Goal: Information Seeking & Learning: Learn about a topic

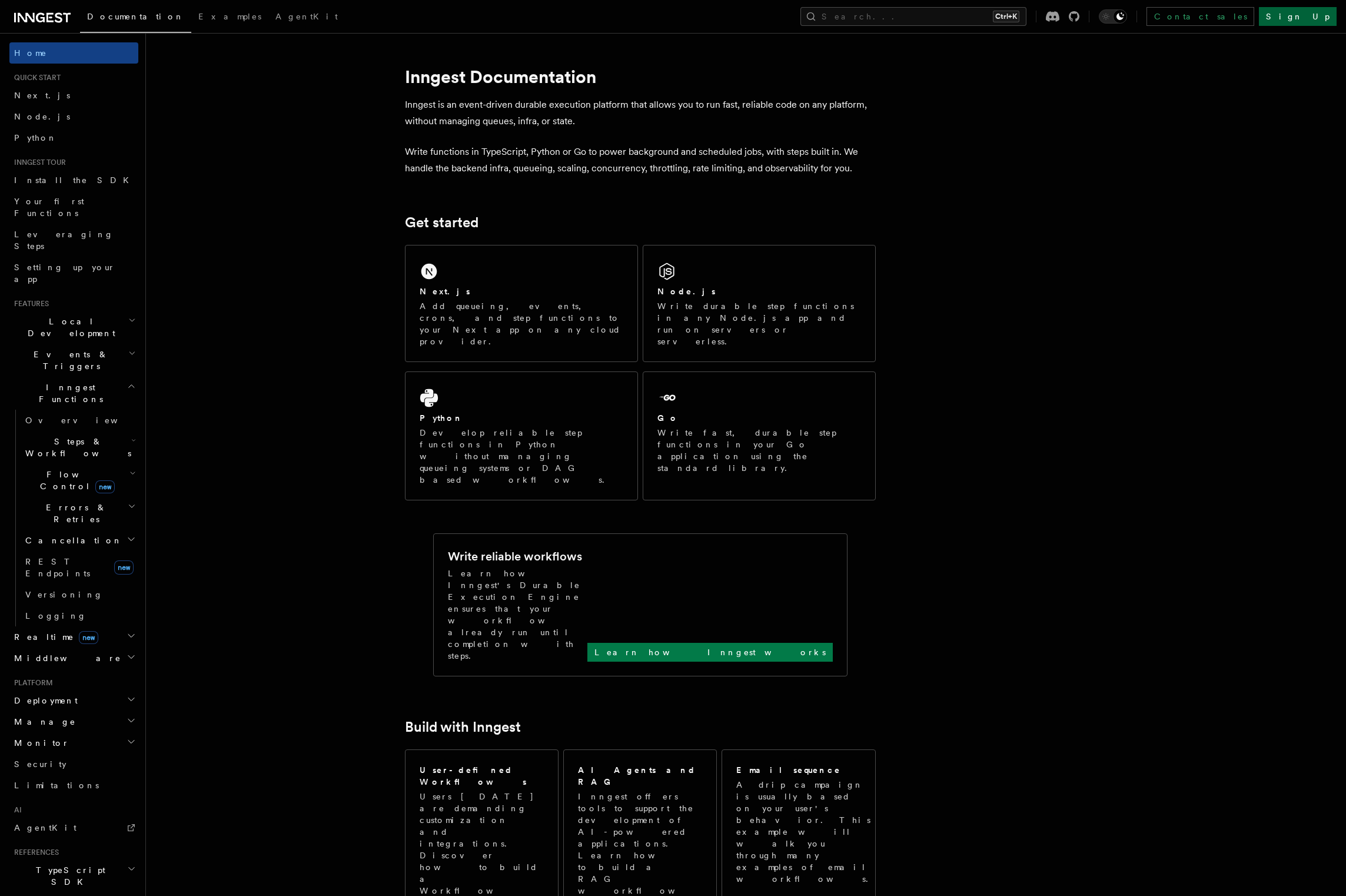
click at [1313, 21] on link "Sign Up" at bounding box center [1298, 16] width 77 height 18
click at [996, 15] on button "Search... Ctrl+K" at bounding box center [913, 16] width 226 height 18
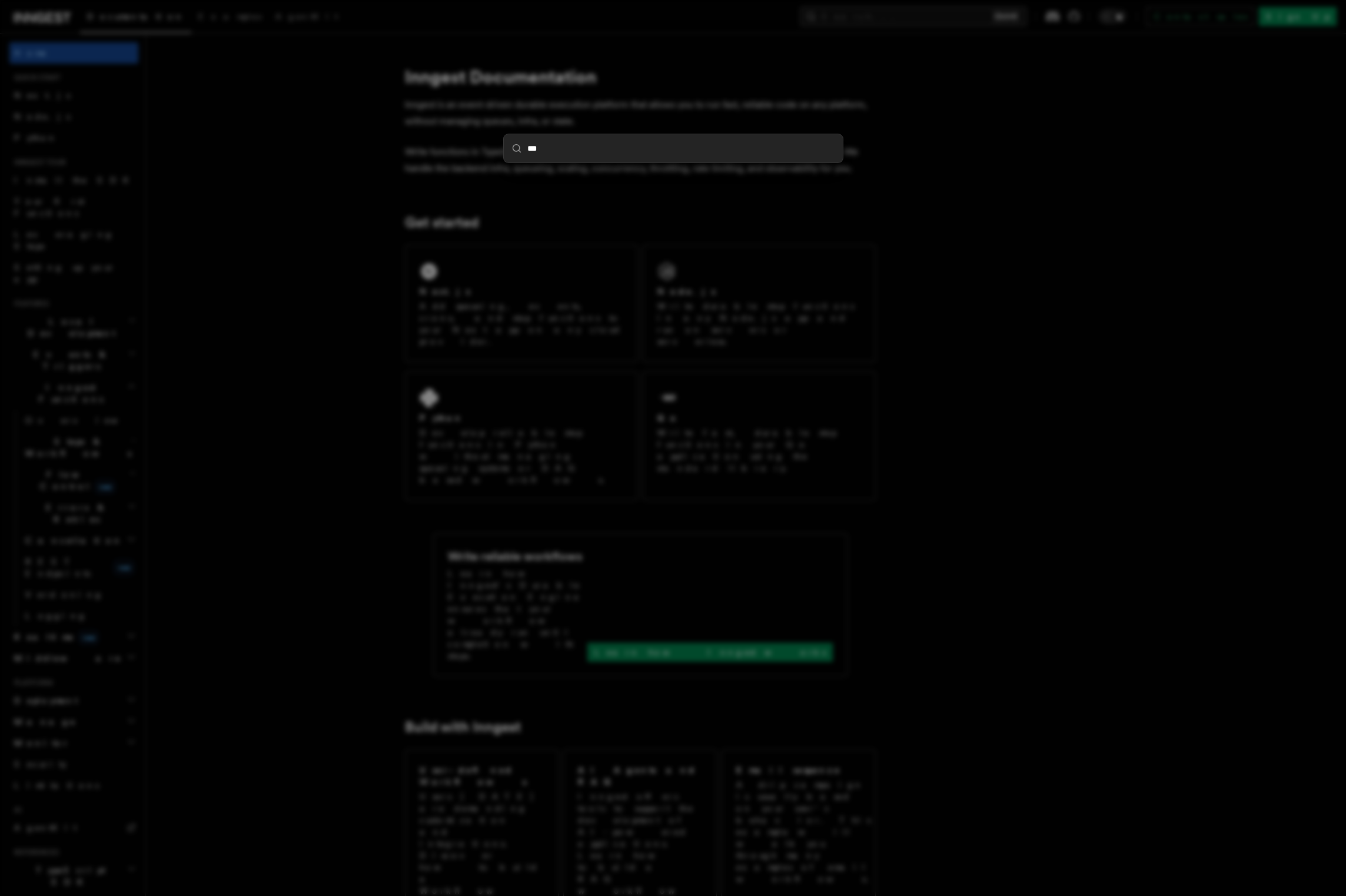
type input "****"
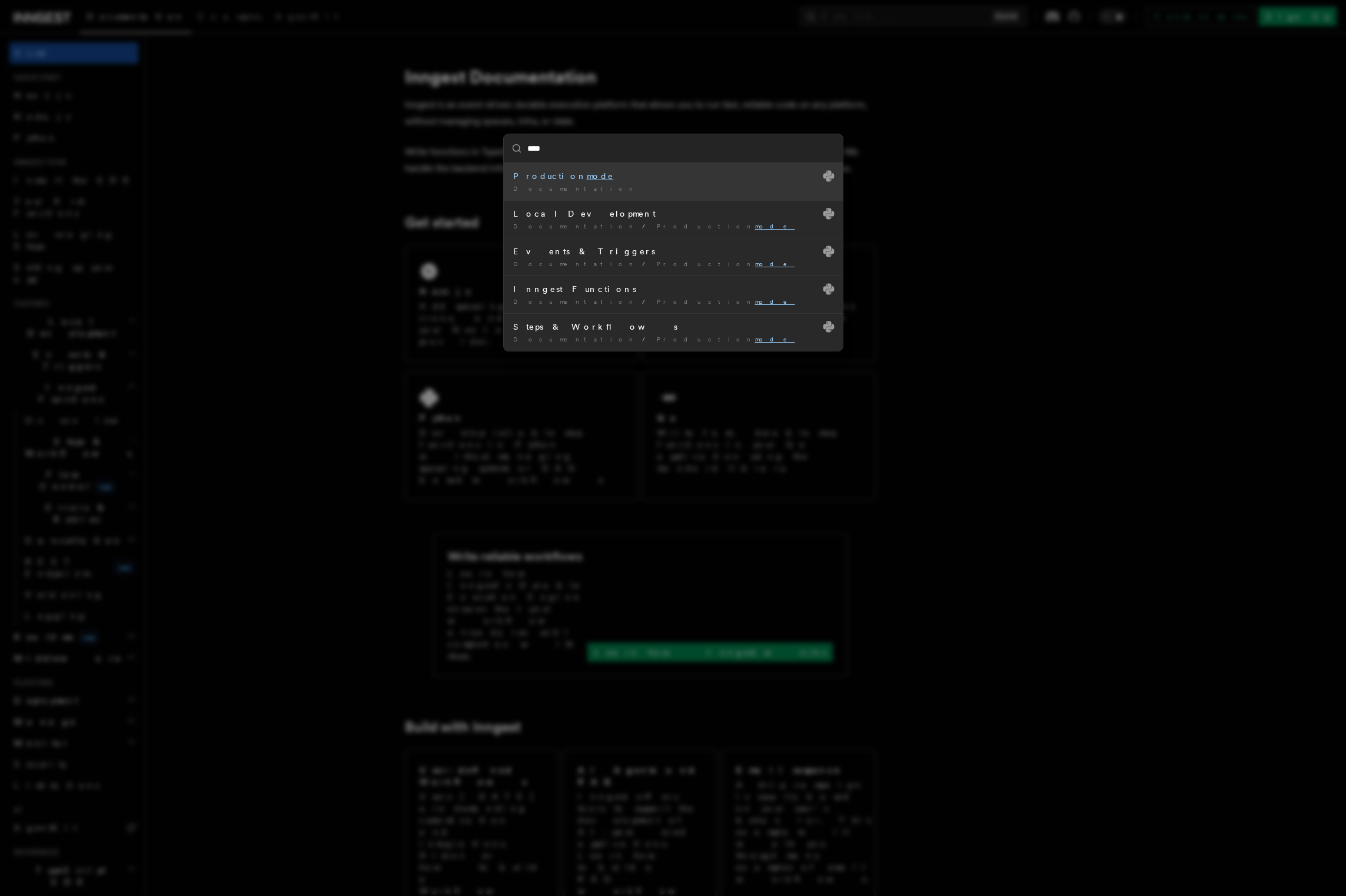
click at [624, 181] on div "Production mode" at bounding box center [673, 176] width 320 height 11
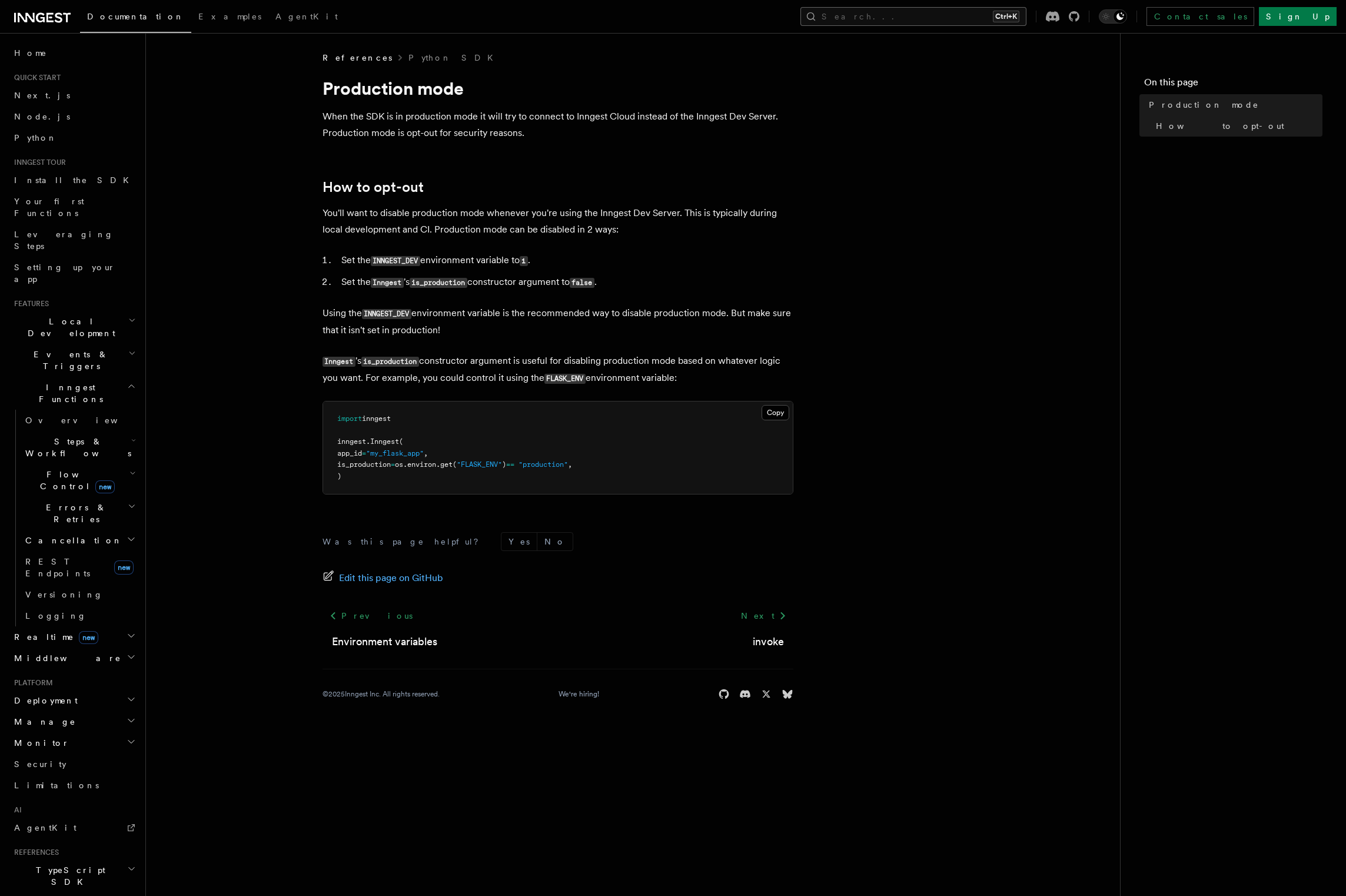
click at [929, 21] on button "Search... Ctrl+K" at bounding box center [913, 16] width 226 height 18
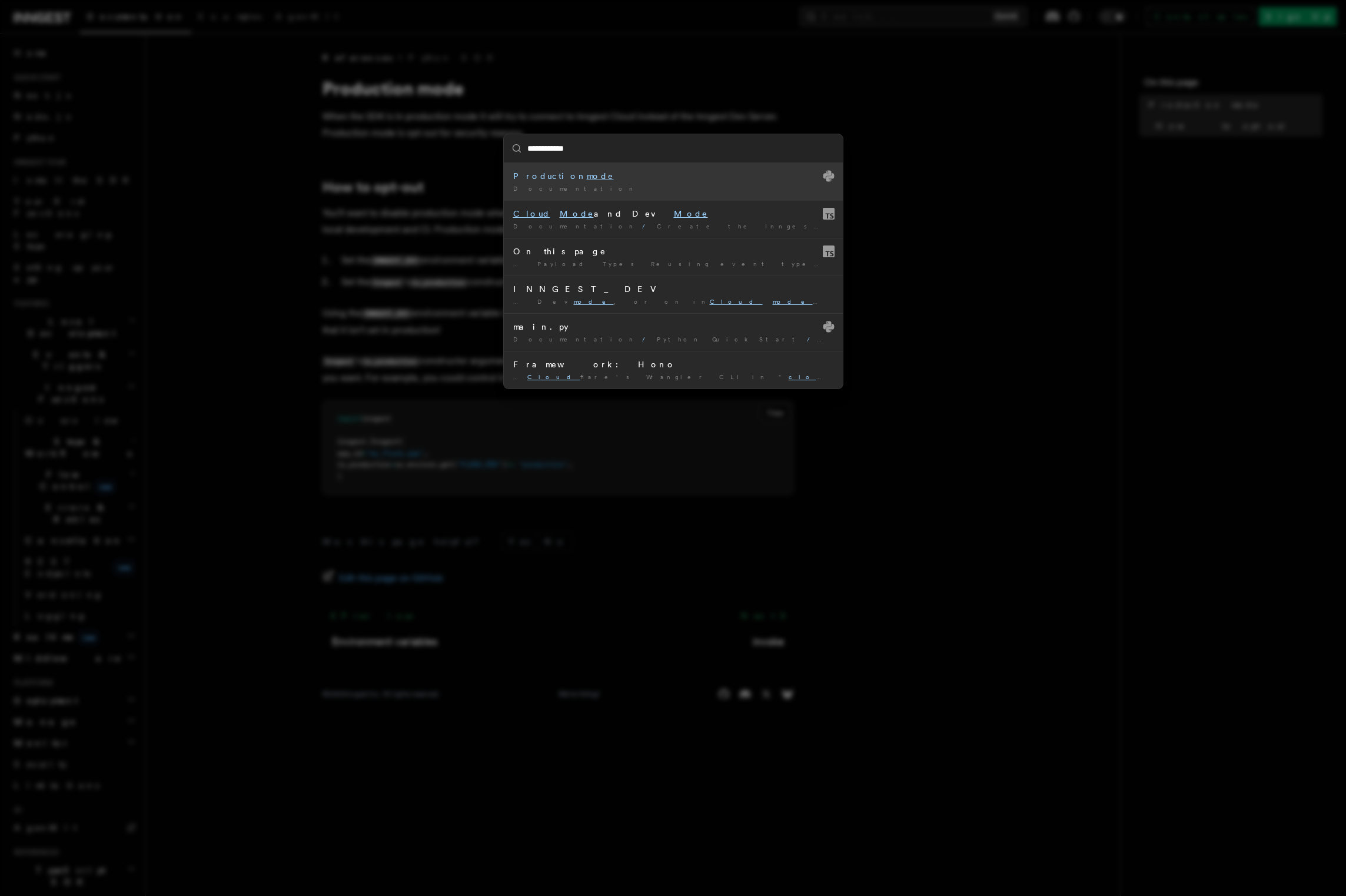
type input "**********"
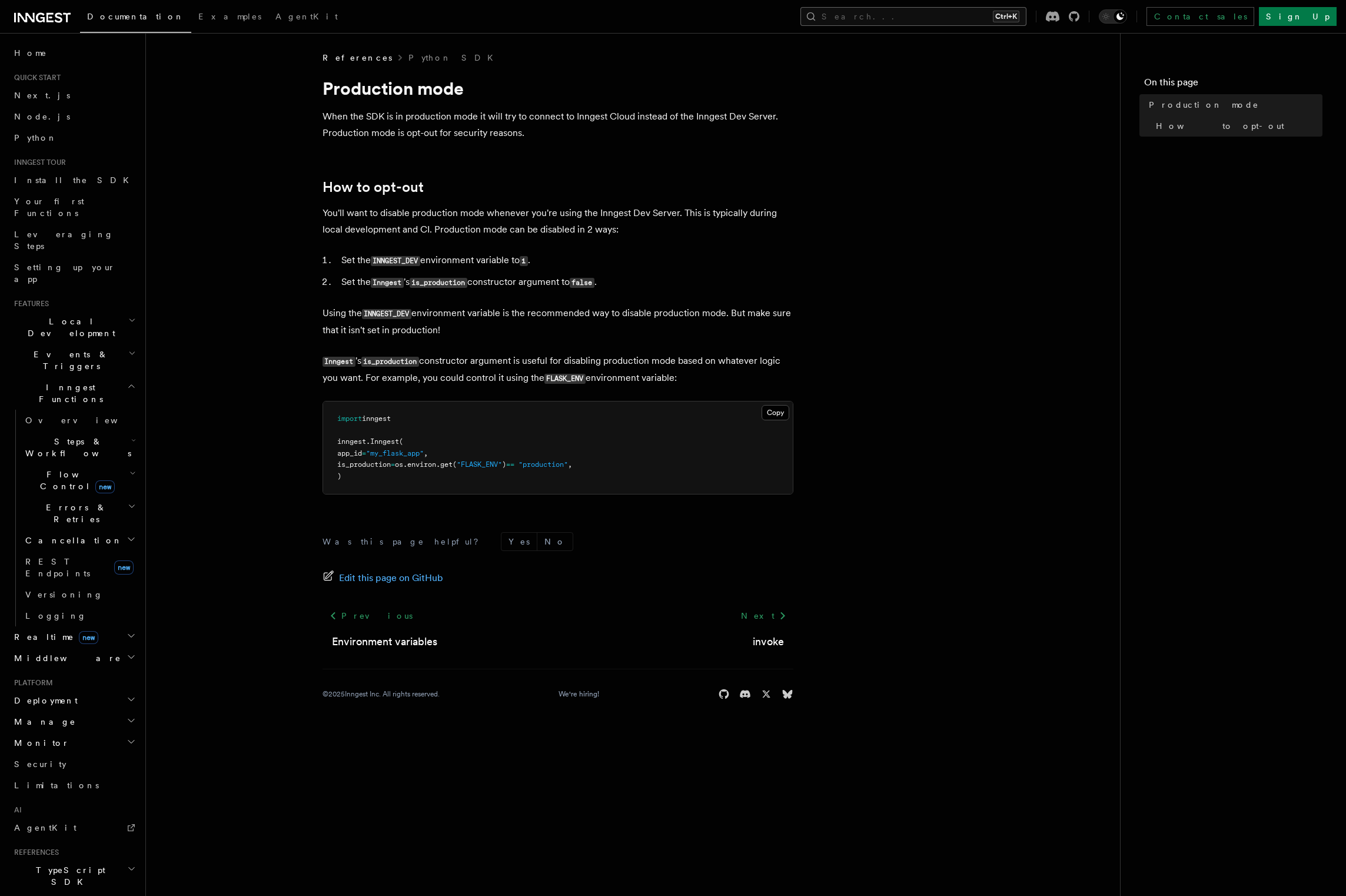
click at [946, 14] on button "Search... Ctrl+K" at bounding box center [913, 16] width 226 height 18
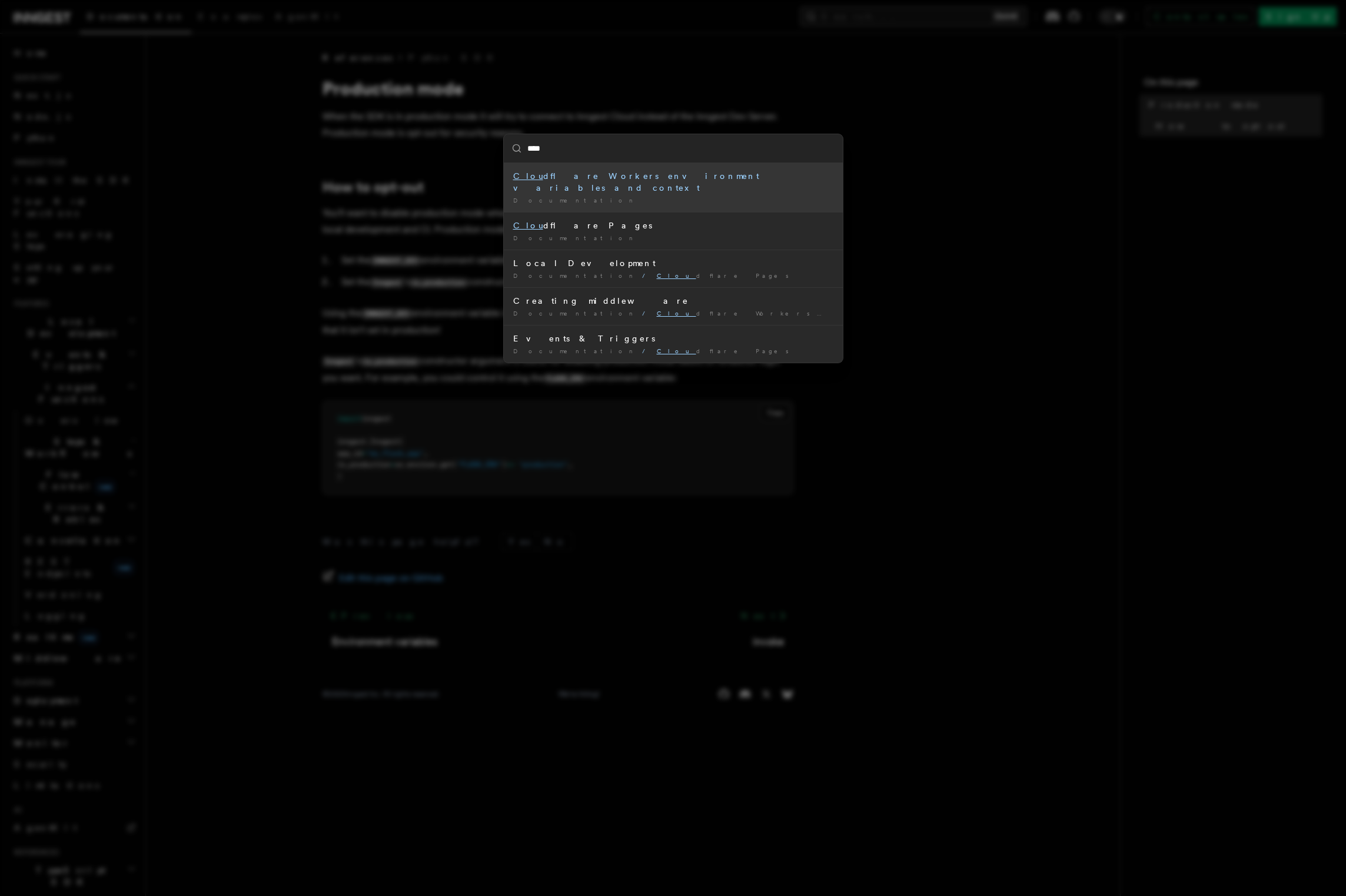
type input "*****"
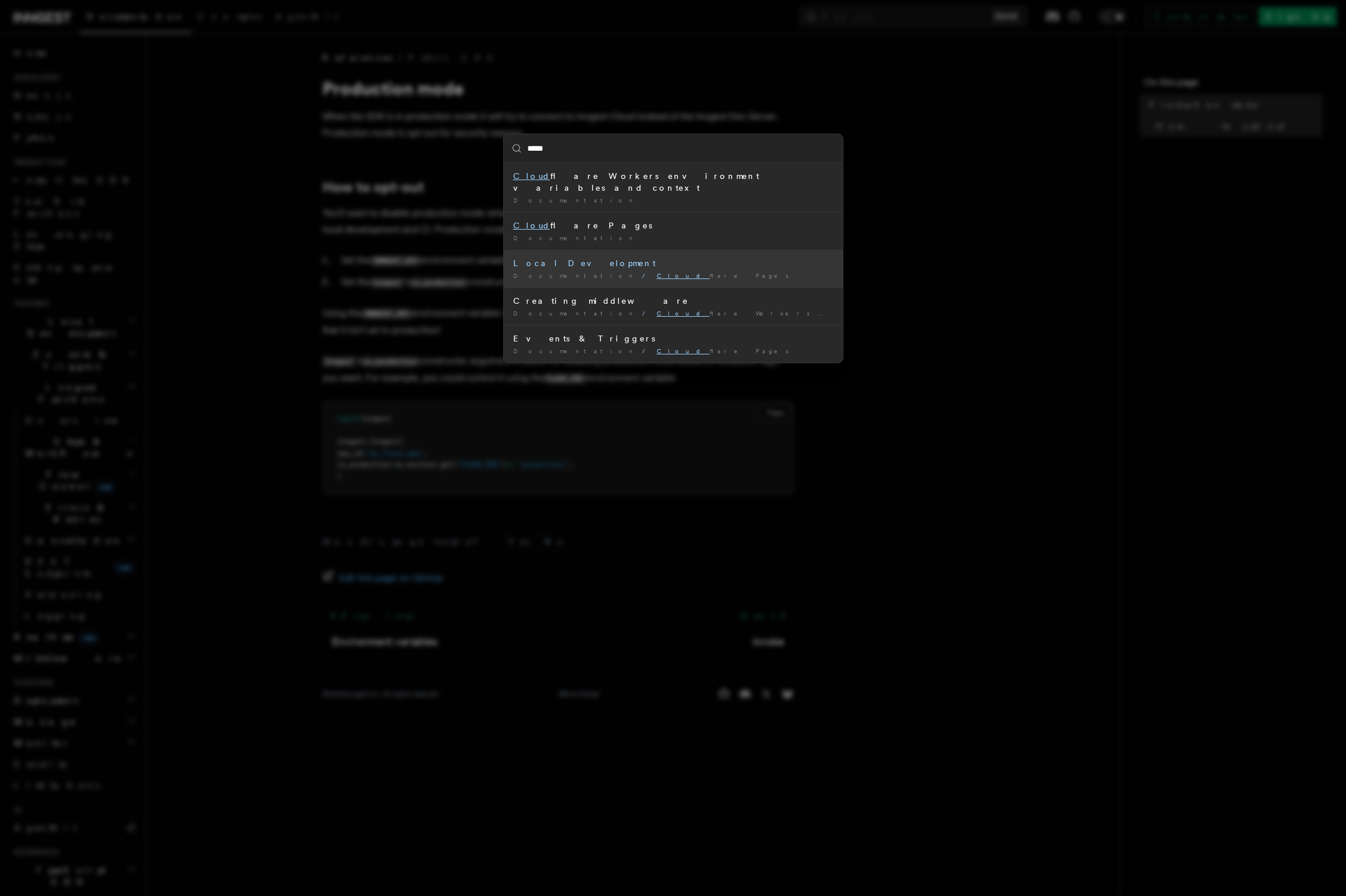
click at [638, 257] on div "Local Development" at bounding box center [673, 263] width 320 height 11
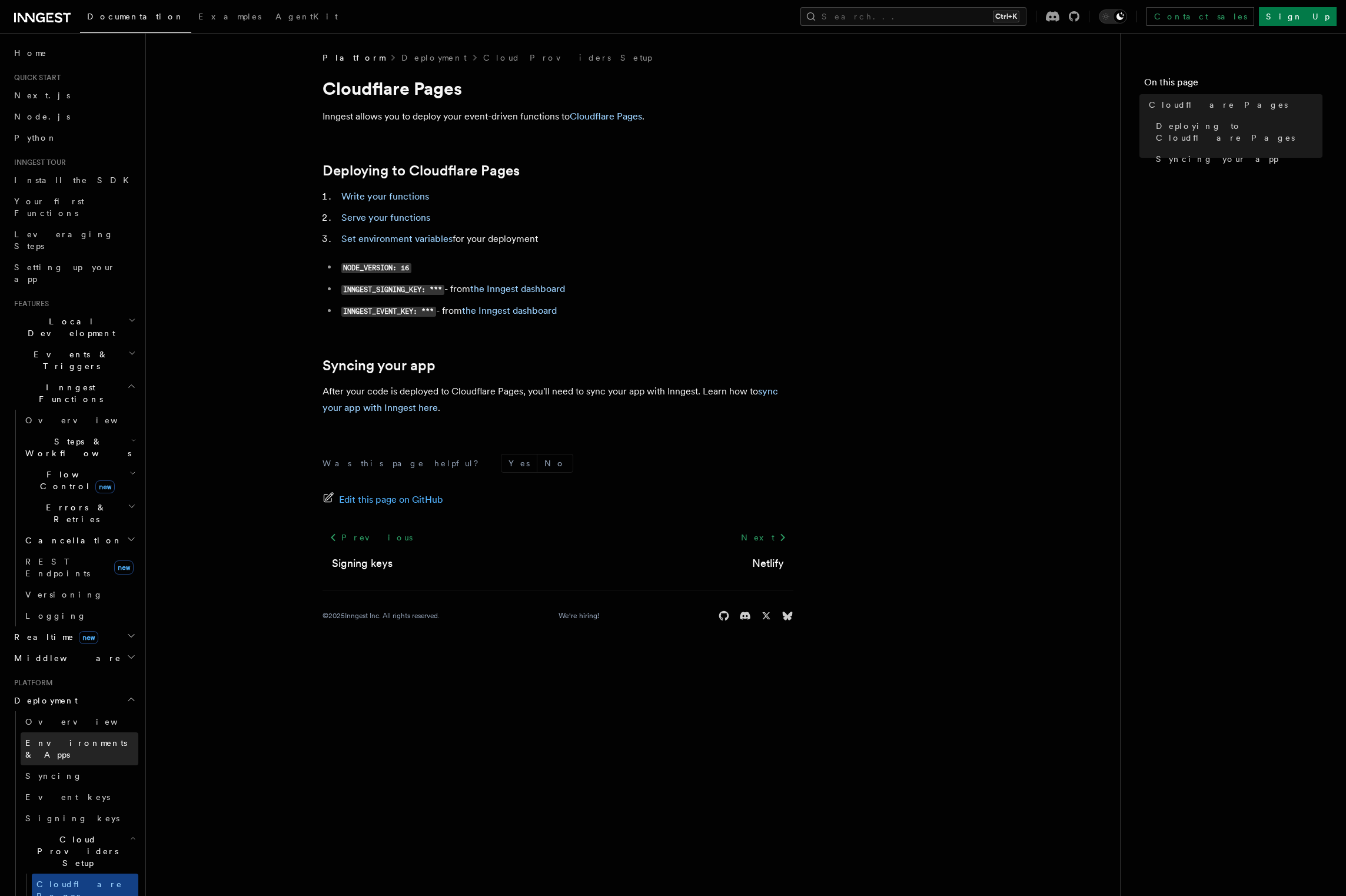
click at [77, 732] on link "Environments & Apps" at bounding box center [79, 748] width 118 height 33
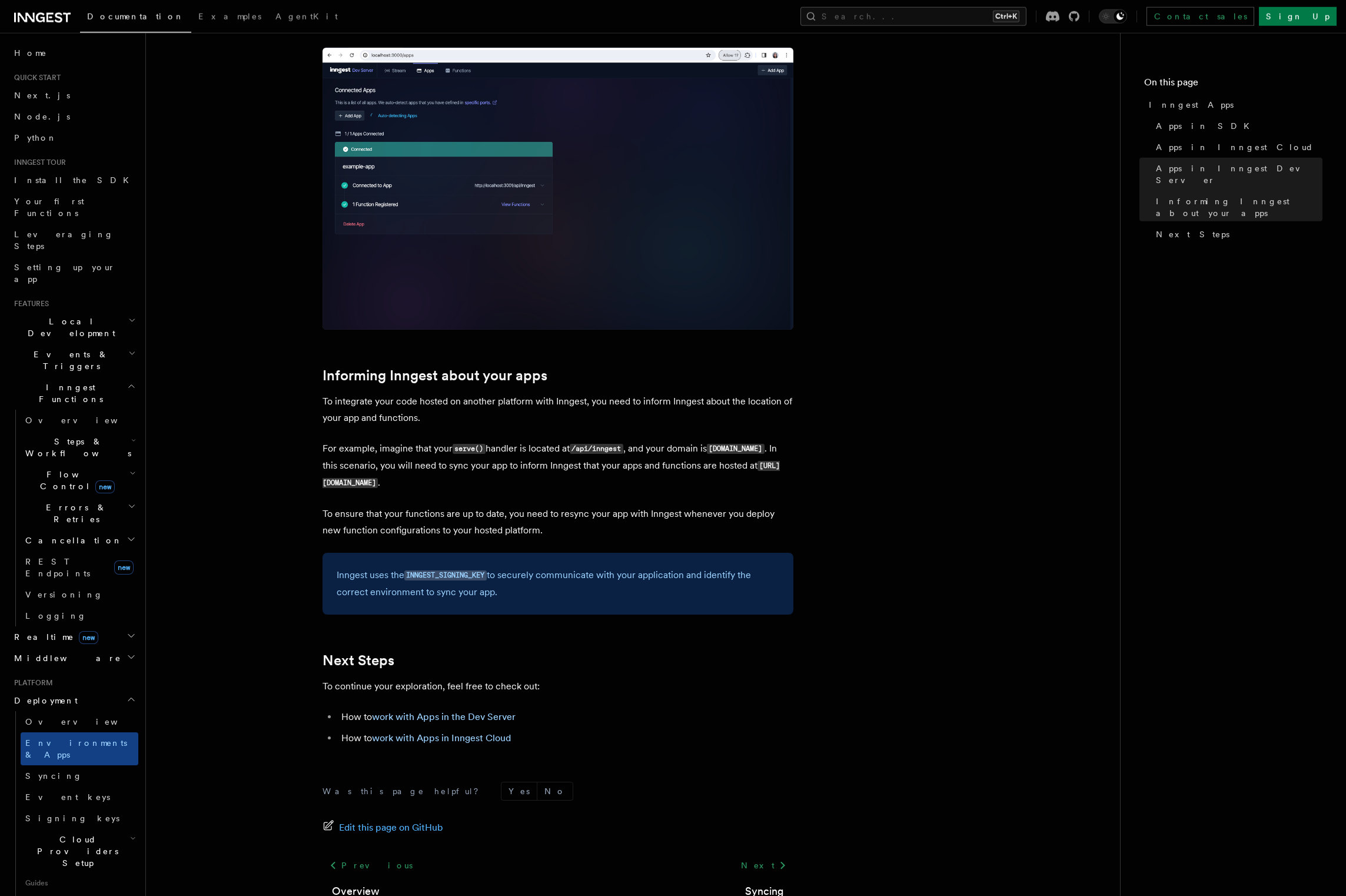
scroll to position [1538, 0]
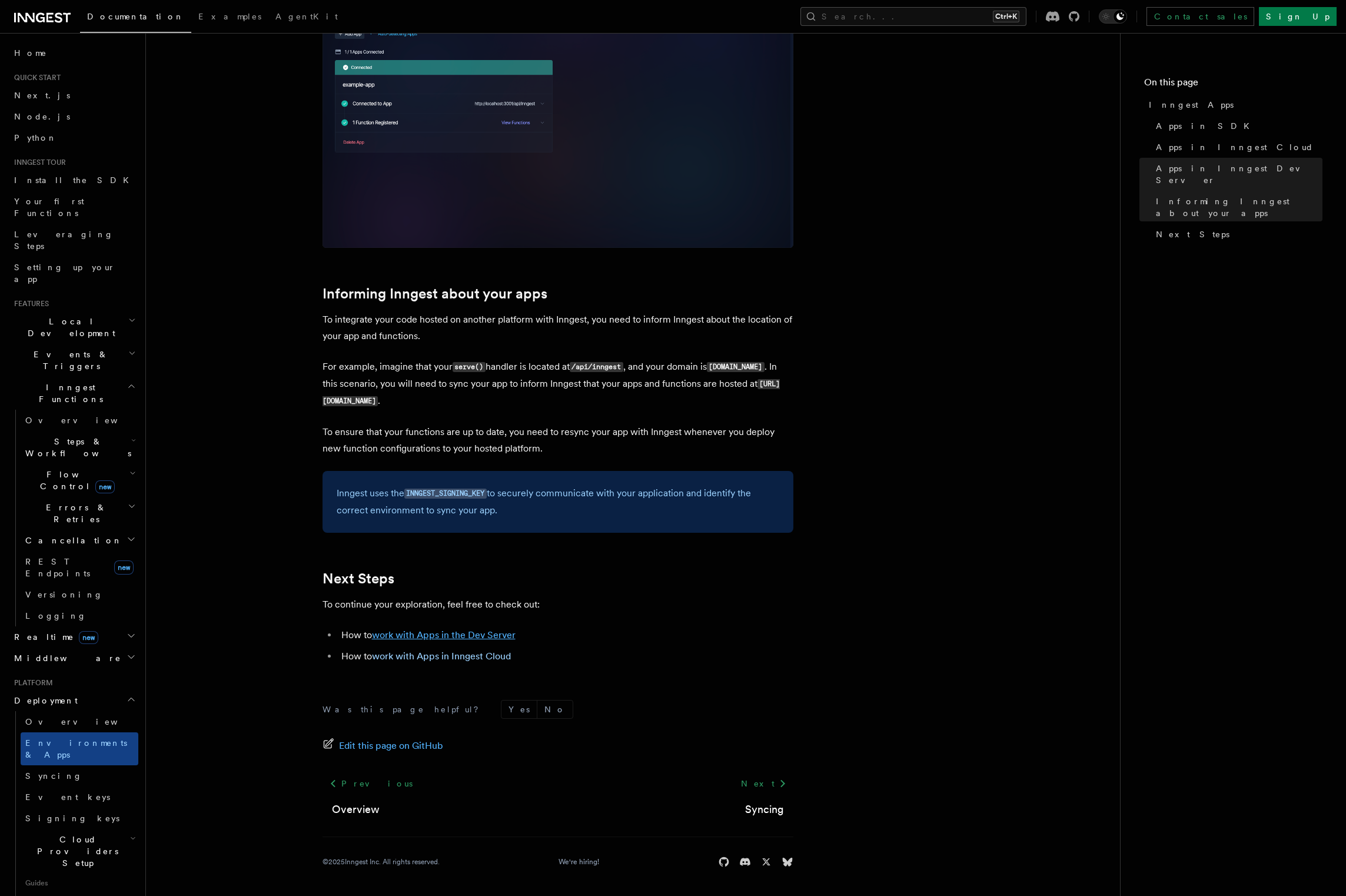
click at [477, 638] on link "work with Apps in the Dev Server" at bounding box center [443, 634] width 143 height 11
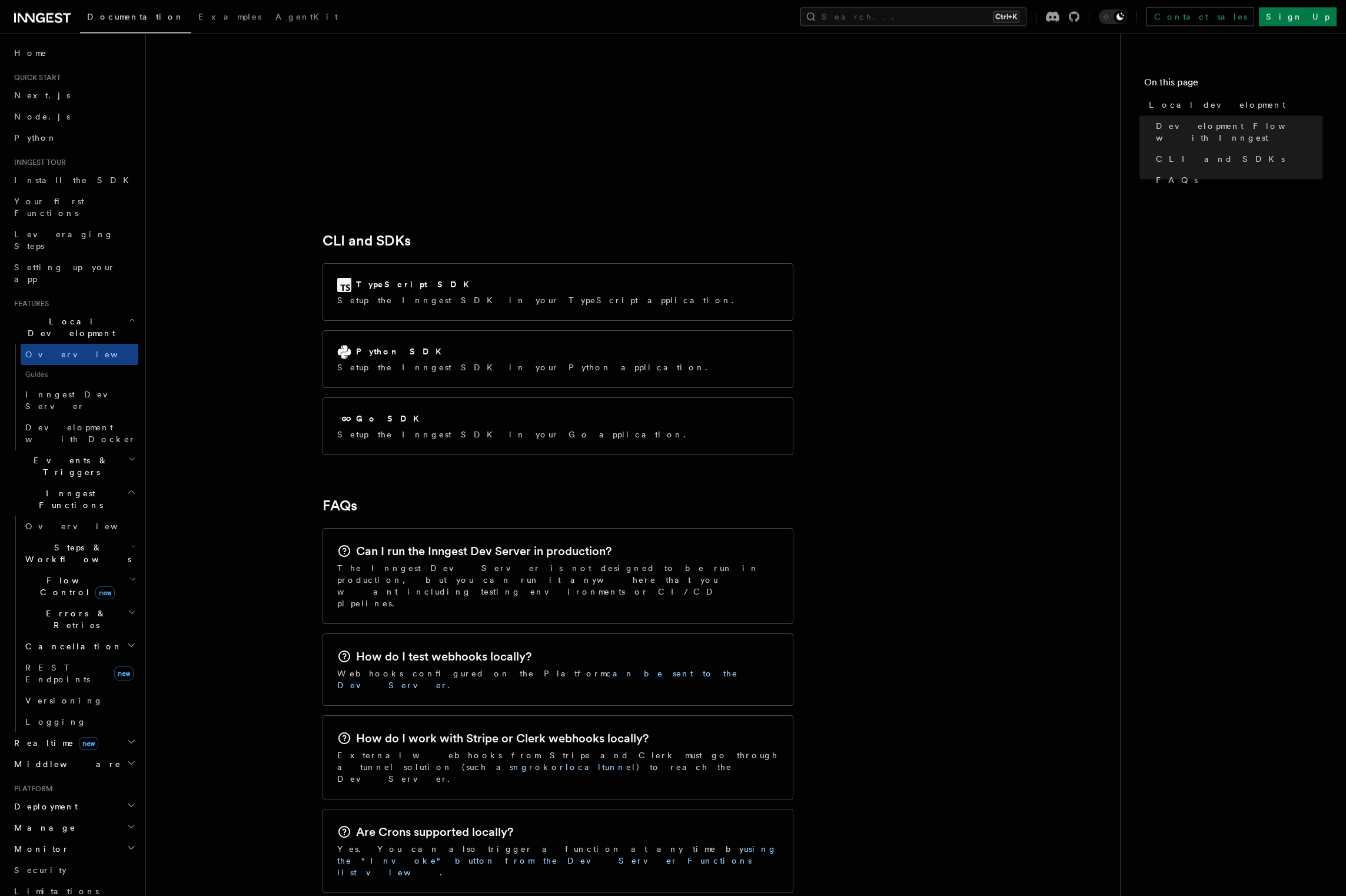
scroll to position [1519, 0]
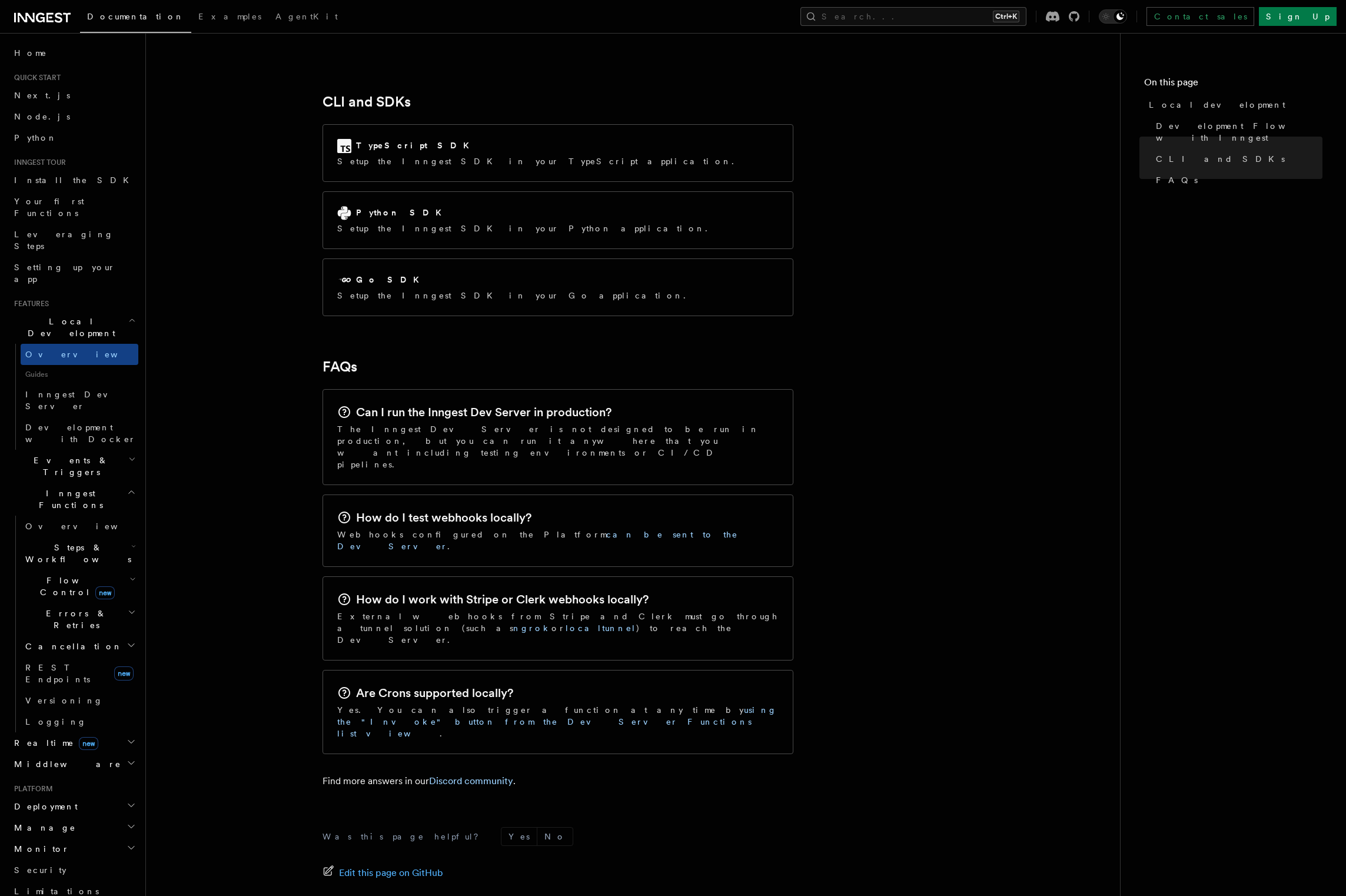
scroll to position [1538, 0]
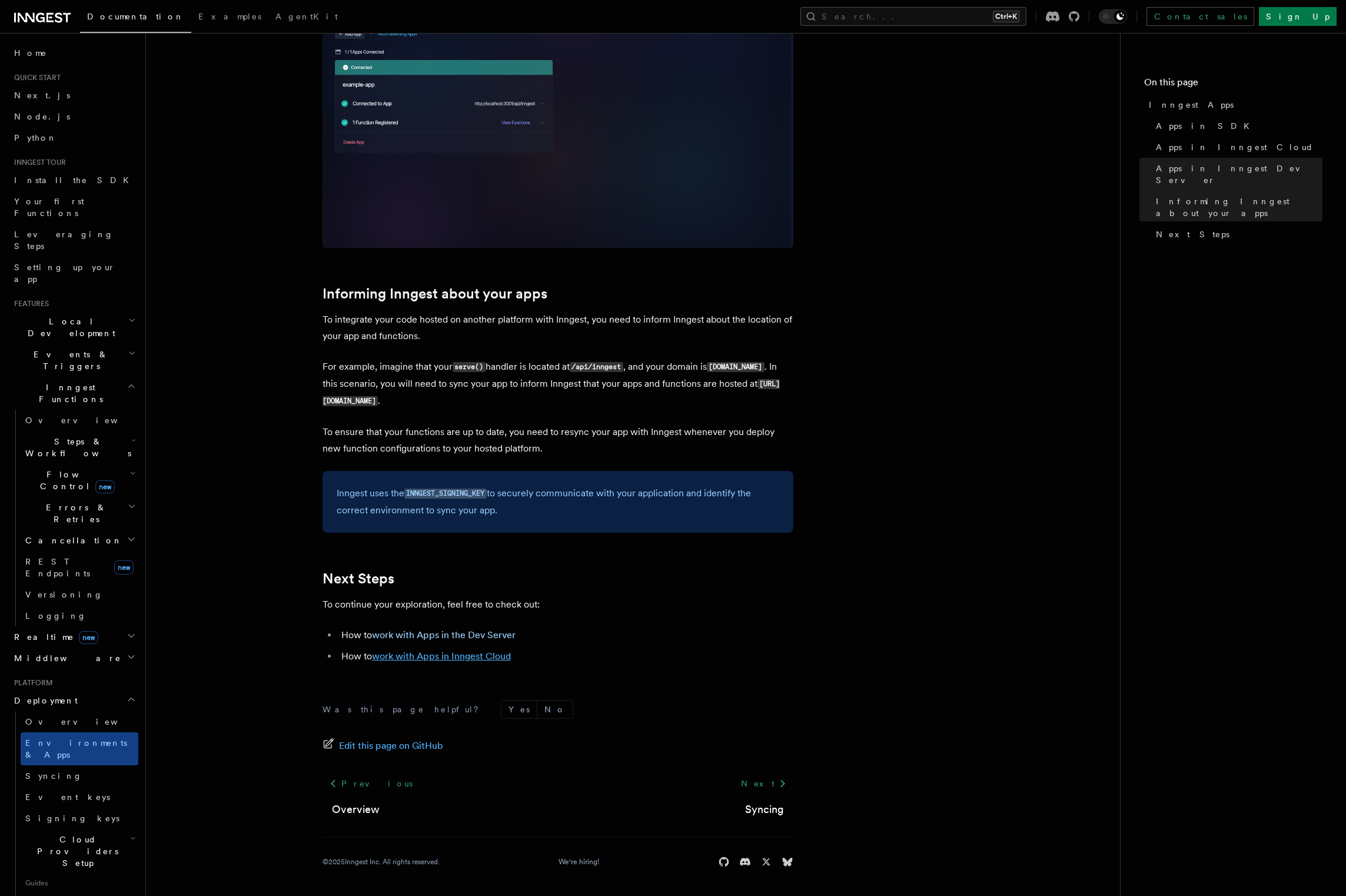
click at [465, 660] on link "work with Apps in Inngest Cloud" at bounding box center [441, 655] width 139 height 11
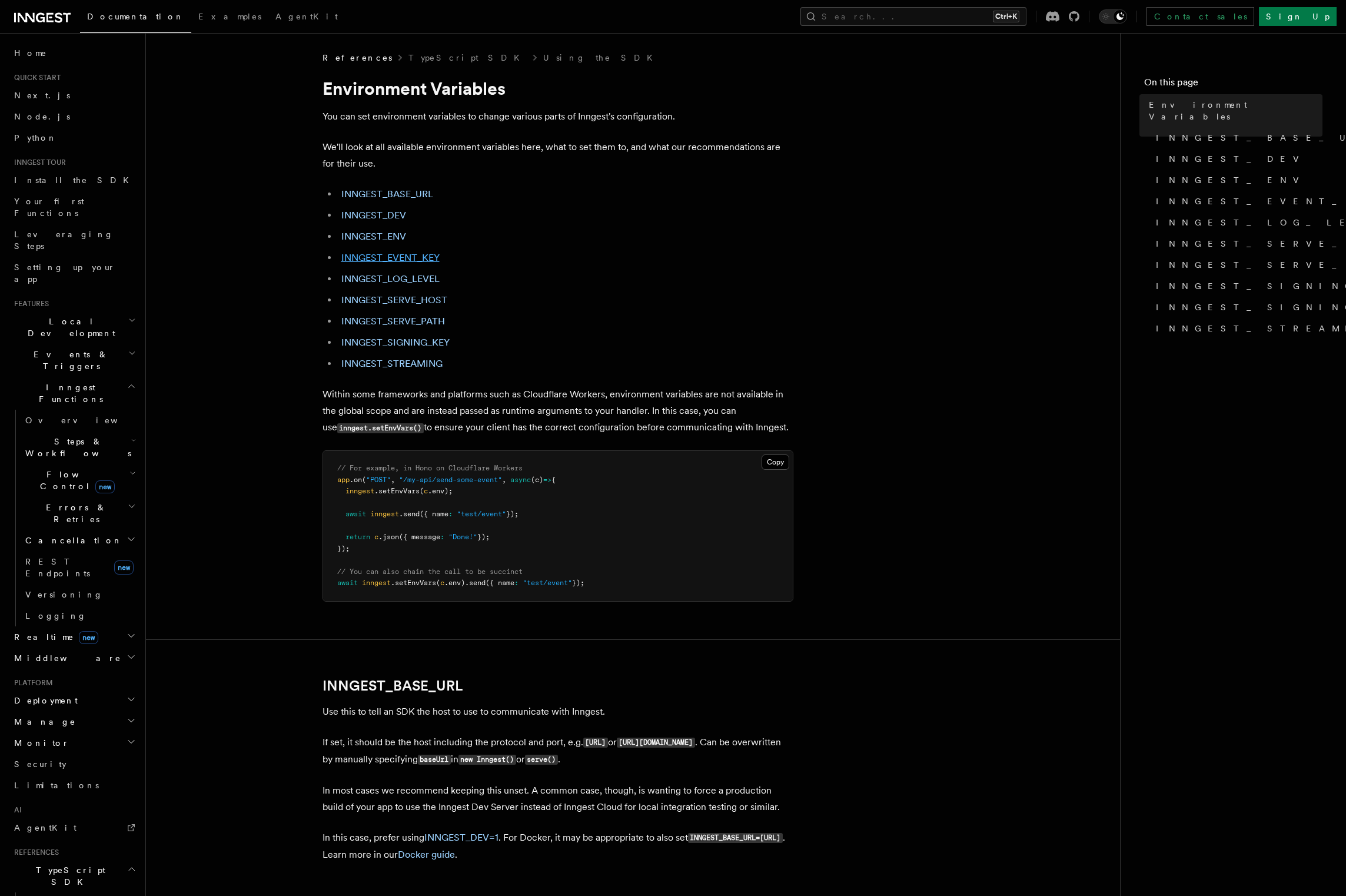
click at [406, 263] on link "INNGEST_EVENT_KEY" at bounding box center [391, 257] width 98 height 11
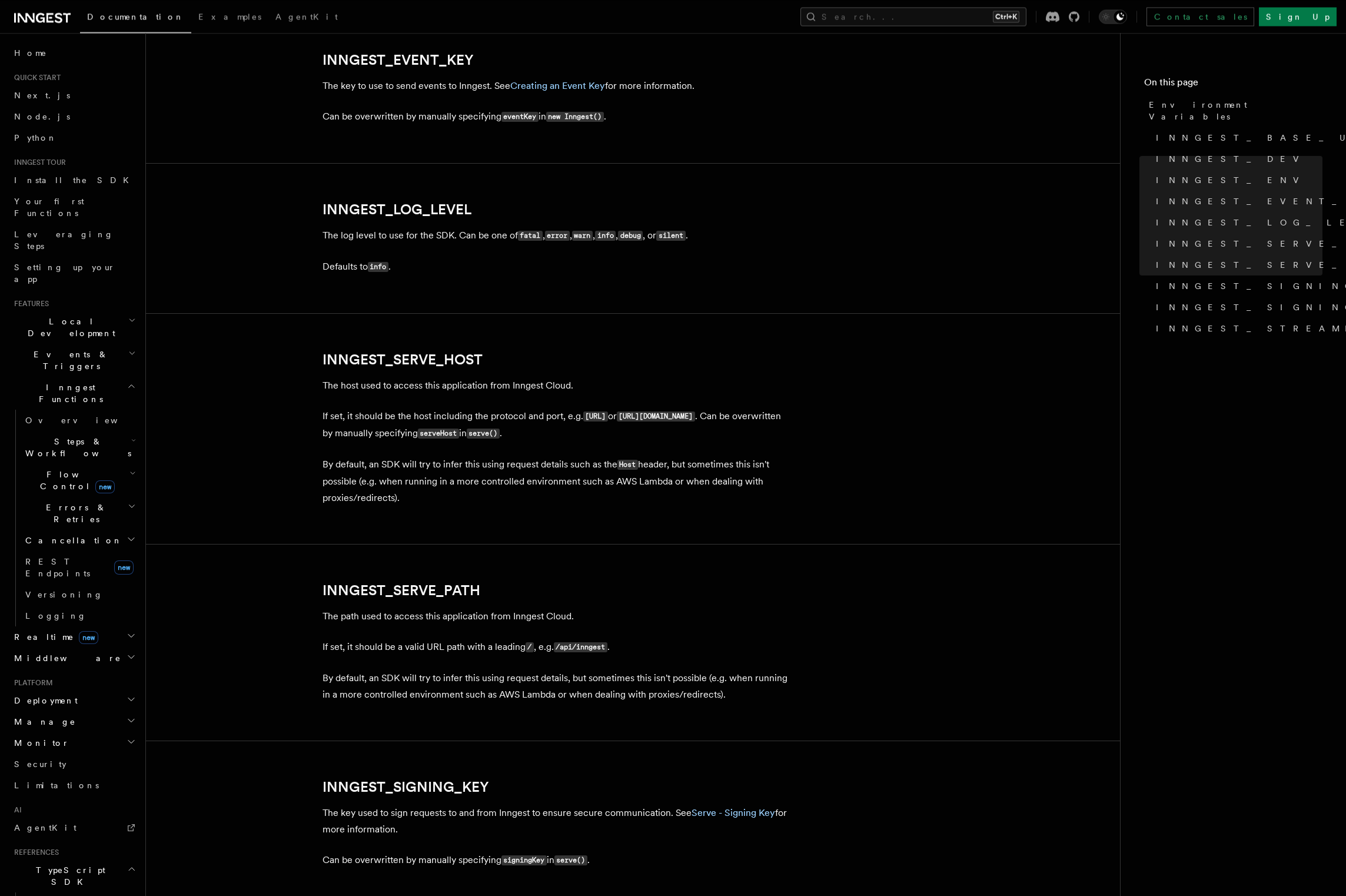
scroll to position [1346, 0]
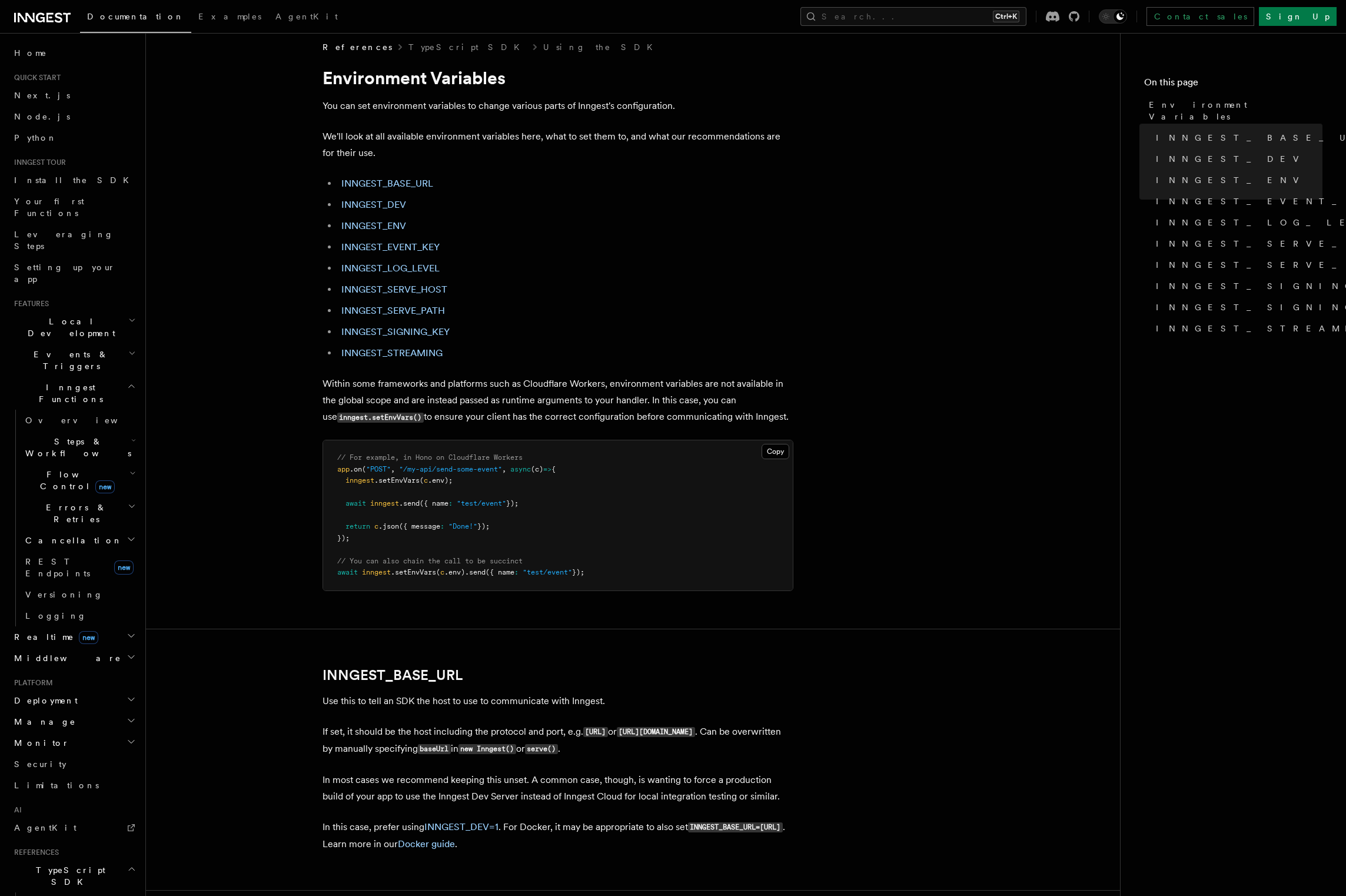
scroll to position [1, 0]
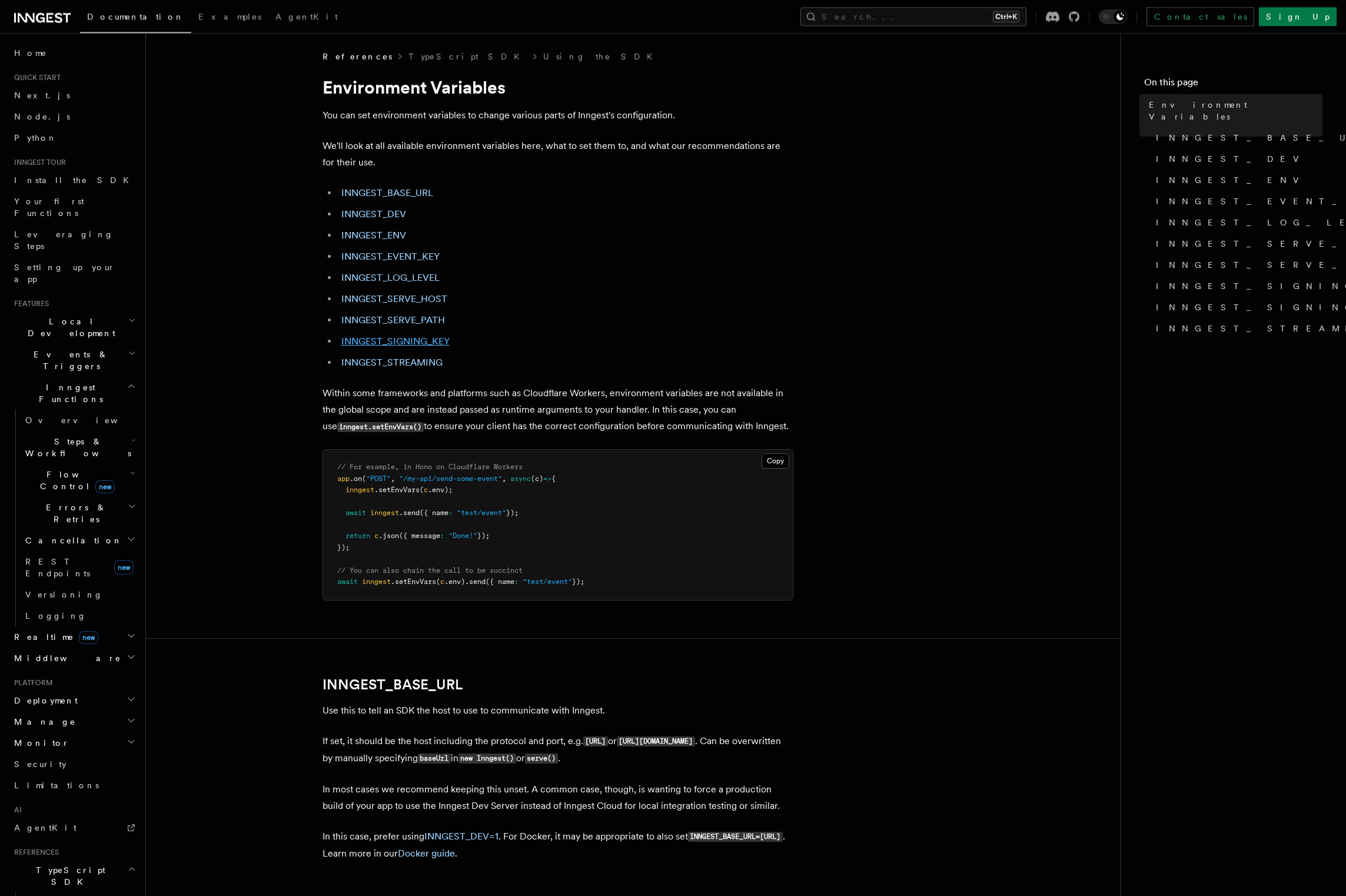
click at [436, 345] on link "INNGEST_SIGNING_KEY" at bounding box center [395, 341] width 108 height 11
